Goal: Information Seeking & Learning: Learn about a topic

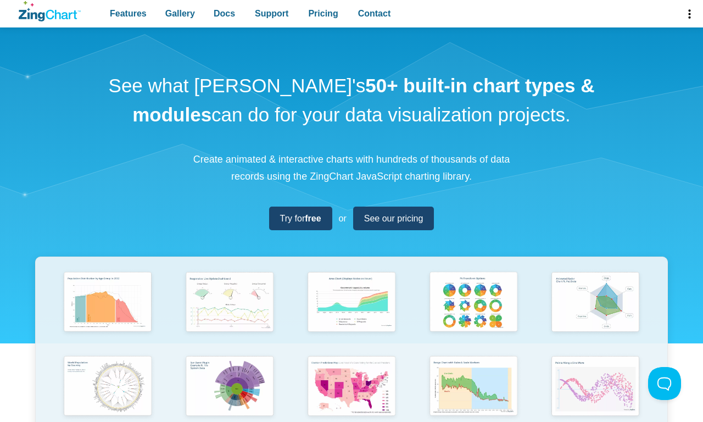
scroll to position [394, 0]
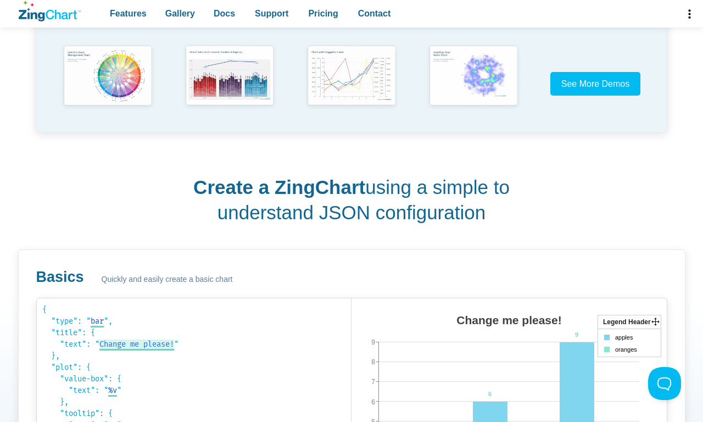
click at [136, 345] on span "Change me please!" at bounding box center [136, 343] width 75 height 9
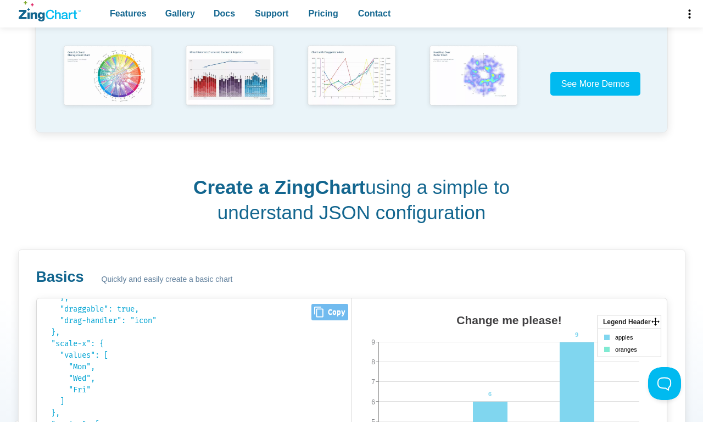
scroll to position [788, 0]
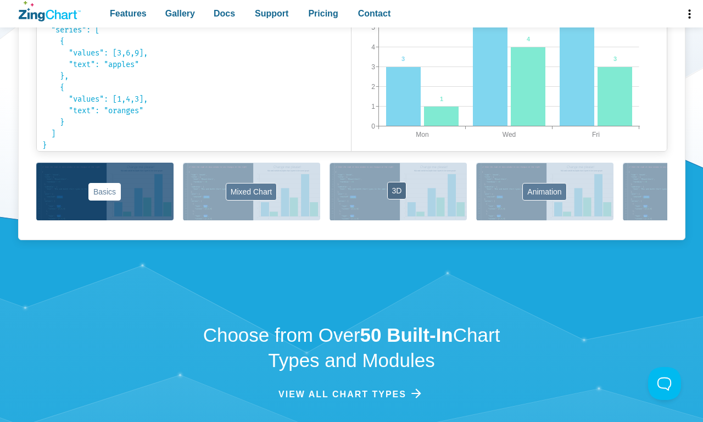
click at [397, 191] on button "3D" at bounding box center [397, 191] width 137 height 58
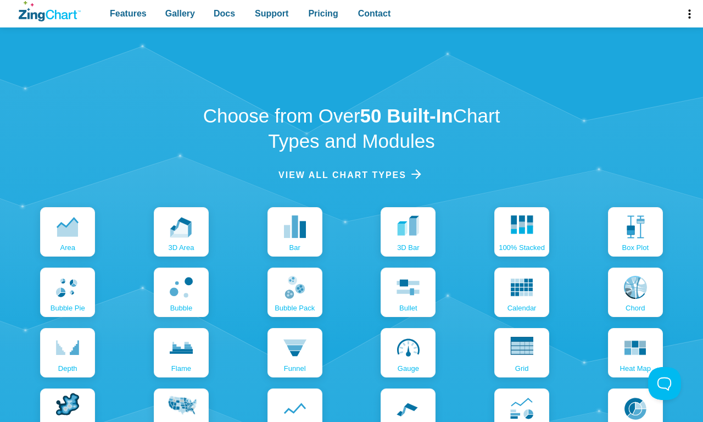
scroll to position [24, 0]
click at [408, 232] on icon "App Content" at bounding box center [406, 225] width 23 height 23
click at [351, 175] on span "View all chart Types" at bounding box center [341, 174] width 128 height 15
